Goal: Transaction & Acquisition: Book appointment/travel/reservation

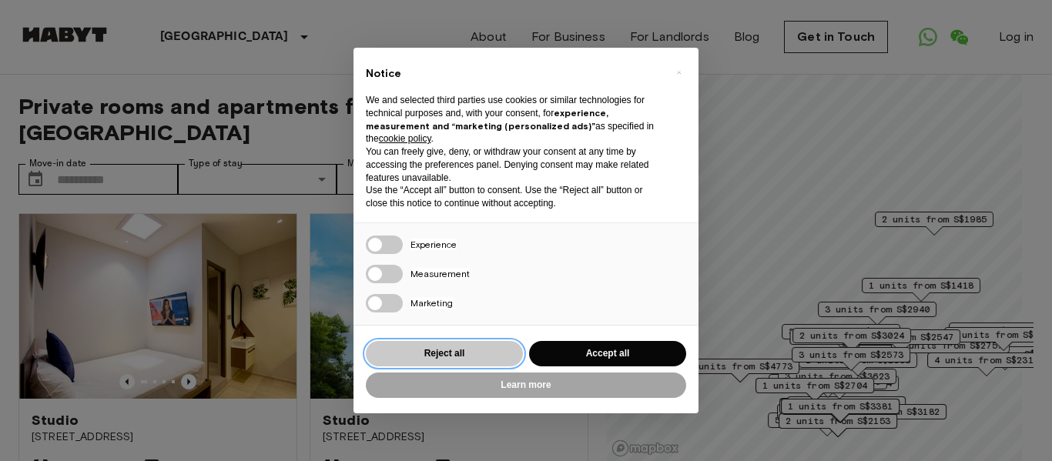
click at [436, 355] on button "Reject all" at bounding box center [444, 353] width 157 height 25
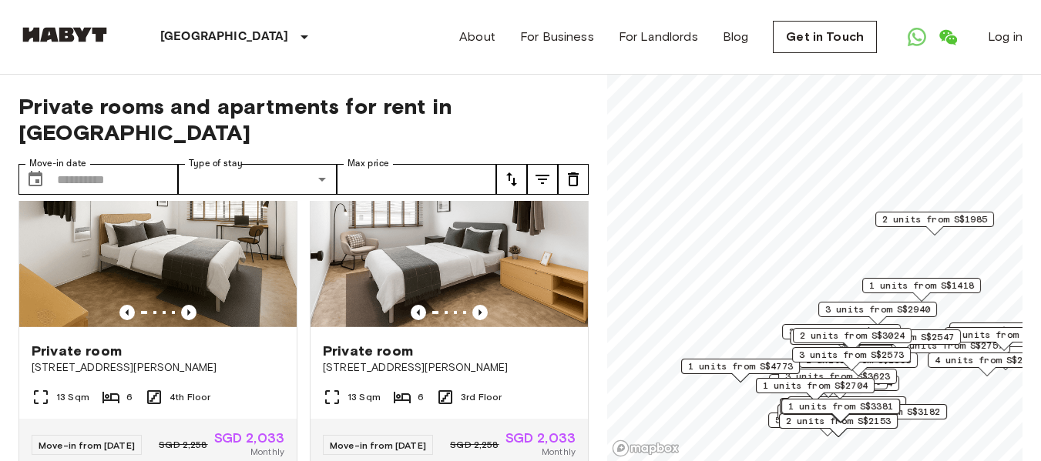
scroll to position [3312, 0]
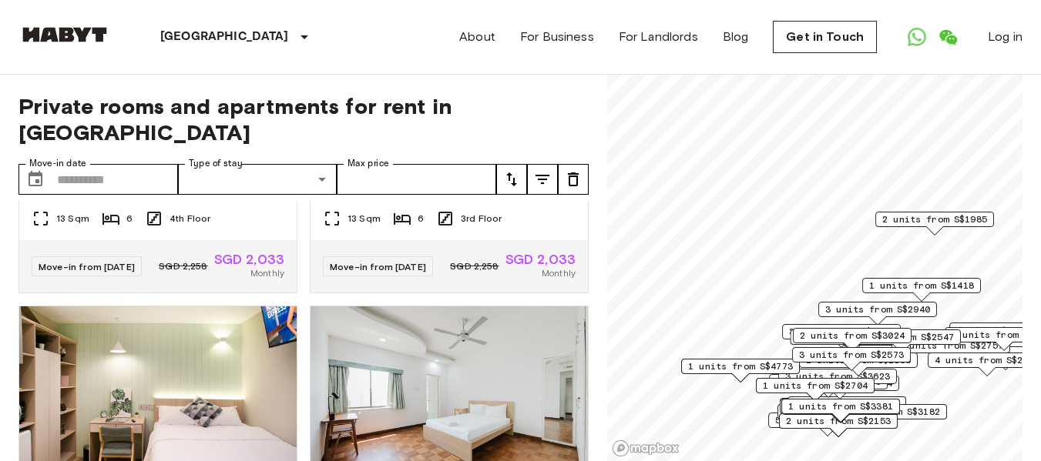
click at [515, 170] on icon "tune" at bounding box center [511, 179] width 18 height 18
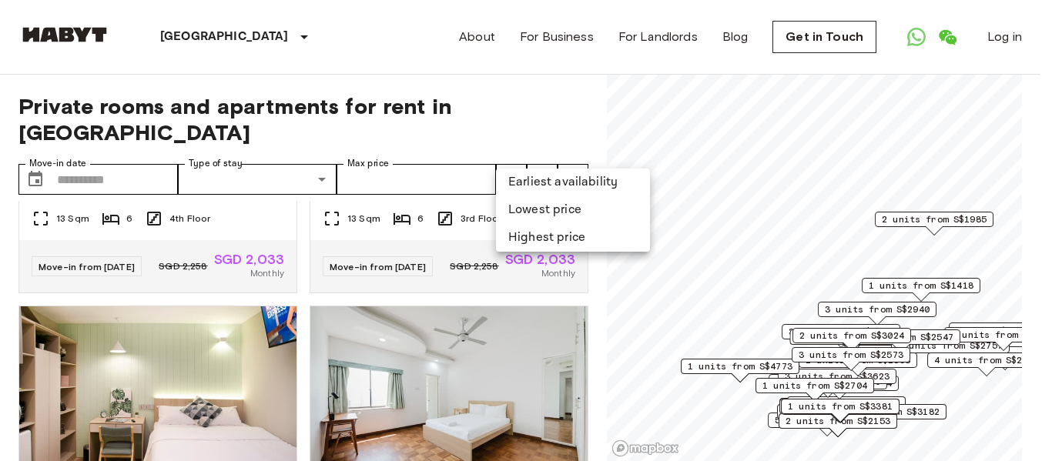
click at [531, 211] on li "Lowest price" at bounding box center [573, 210] width 154 height 28
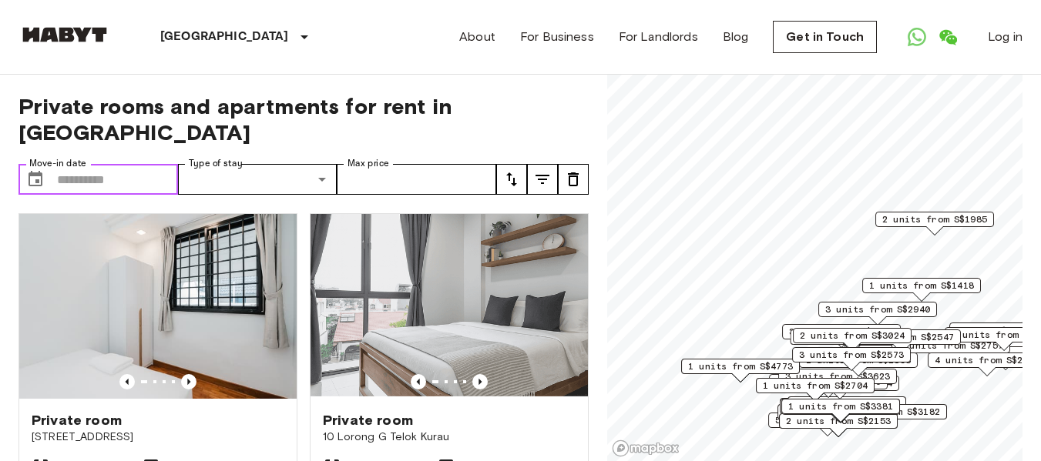
click at [120, 164] on input "Move-in date" at bounding box center [117, 179] width 121 height 31
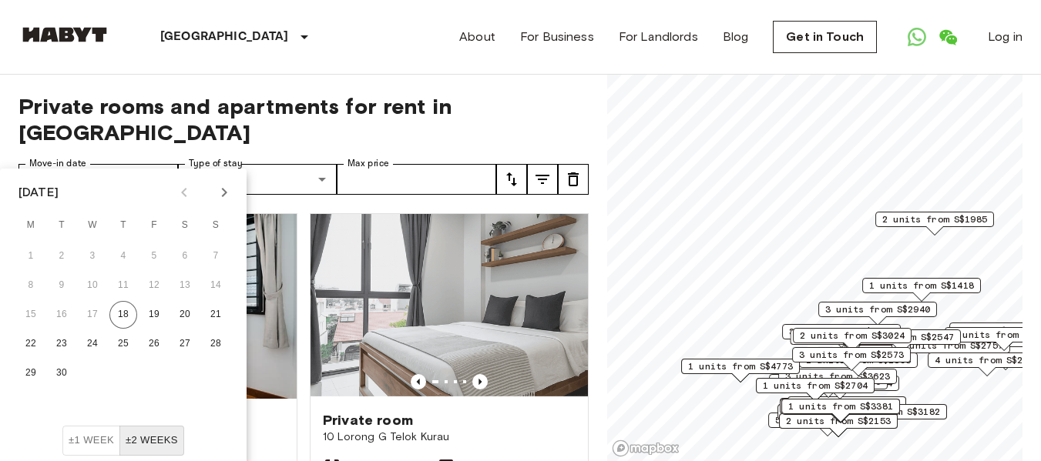
click at [223, 188] on icon "Next month" at bounding box center [224, 192] width 18 height 18
click at [222, 257] on button "5" at bounding box center [216, 257] width 28 height 28
type input "**********"
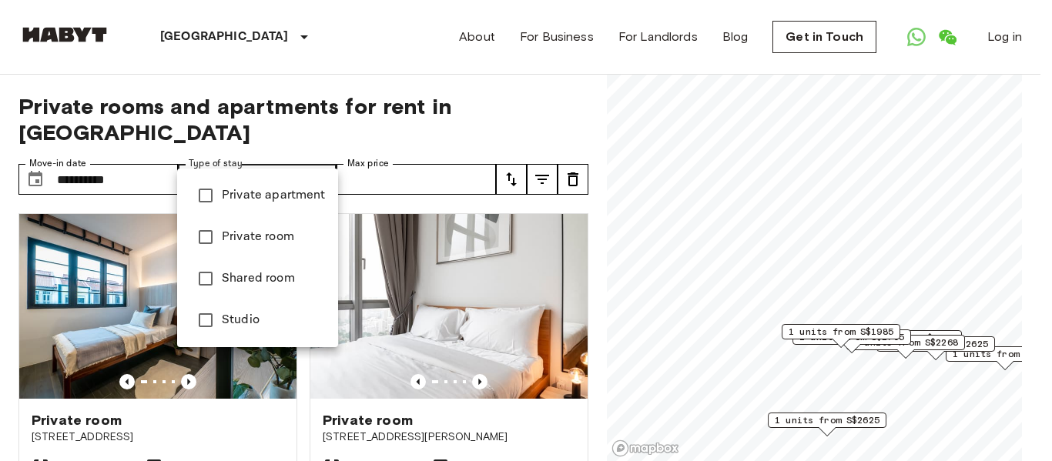
click at [262, 157] on div at bounding box center [526, 230] width 1052 height 461
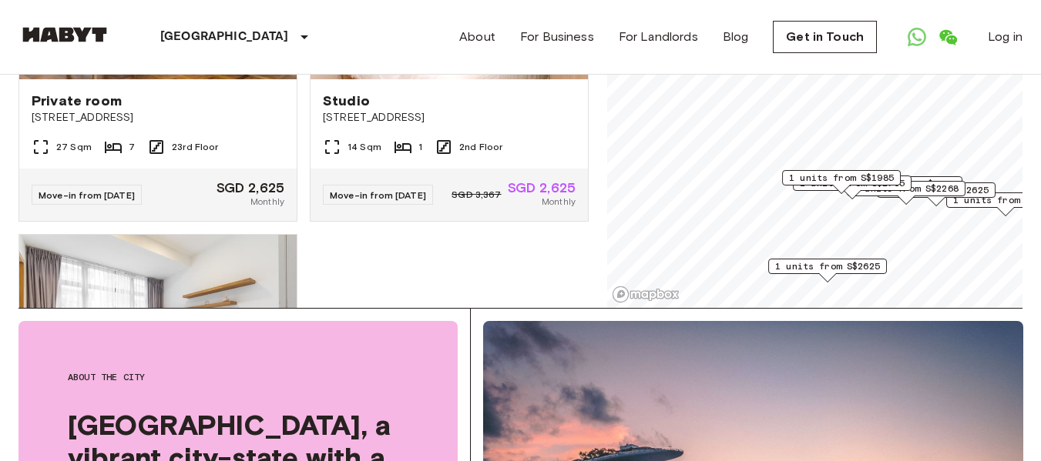
scroll to position [847, 0]
